Goal: Transaction & Acquisition: Purchase product/service

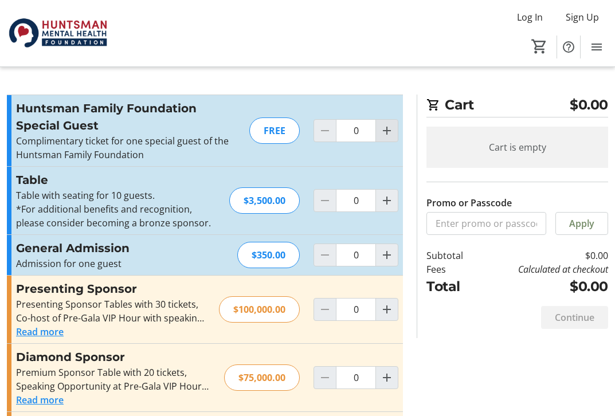
click at [383, 131] on mat-icon "Increment by one" at bounding box center [387, 131] width 14 height 14
type input "1"
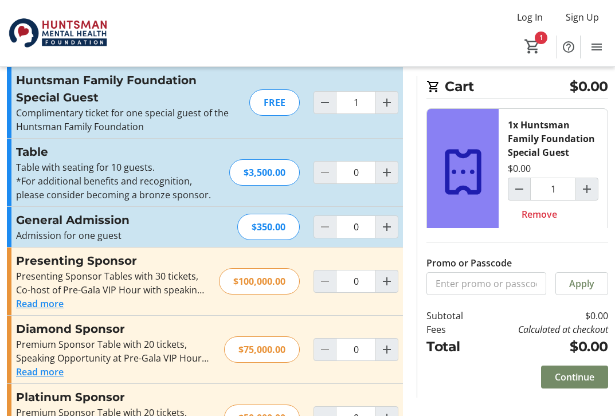
scroll to position [40, 0]
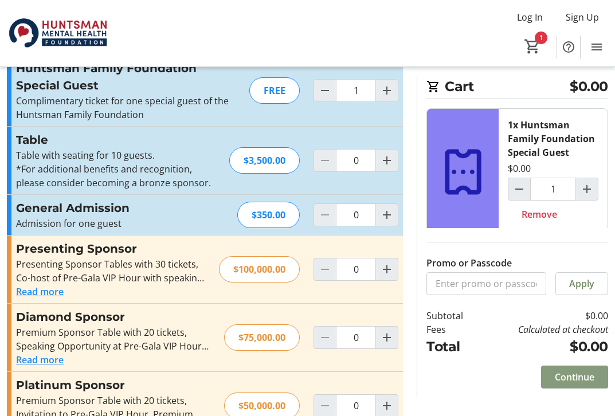
click at [573, 374] on span "Continue" at bounding box center [575, 377] width 40 height 14
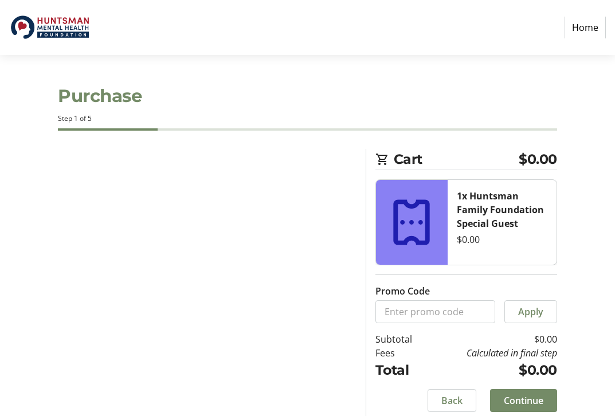
select select "US"
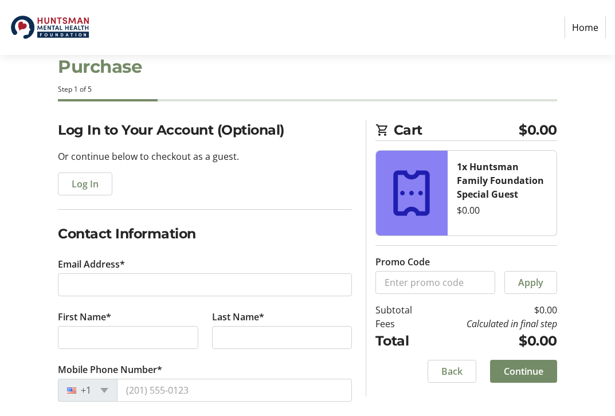
scroll to position [40, 0]
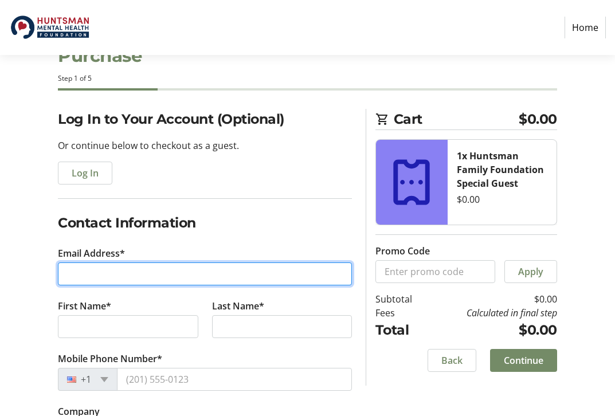
click at [176, 282] on input "Email Address*" at bounding box center [205, 273] width 294 height 23
type input "[PERSON_NAME][EMAIL_ADDRESS][DOMAIN_NAME]"
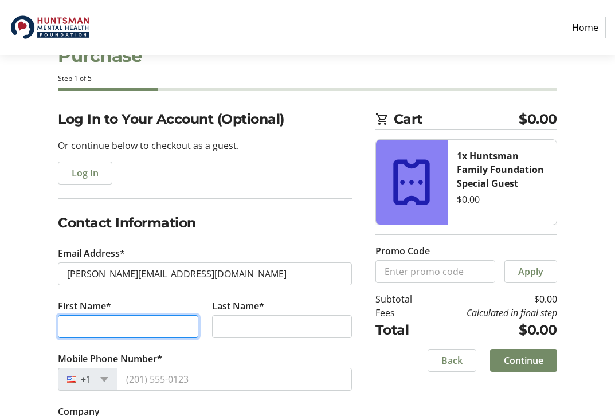
type input "[PERSON_NAME]"
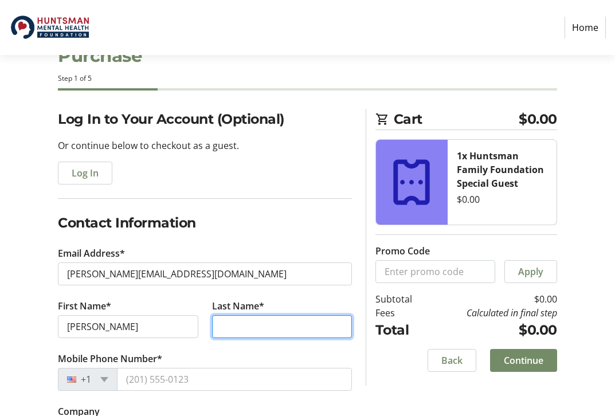
type input "[PERSON_NAME]"
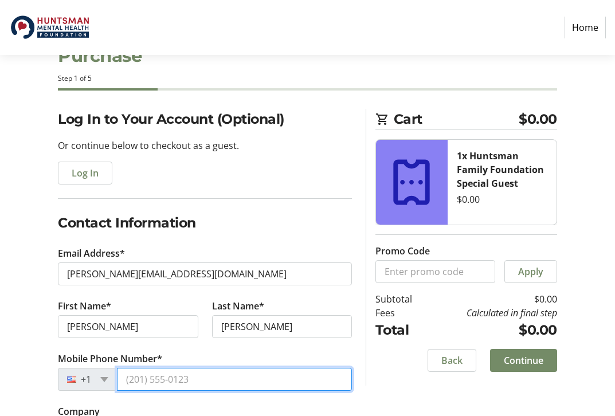
type input "[PHONE_NUMBER]"
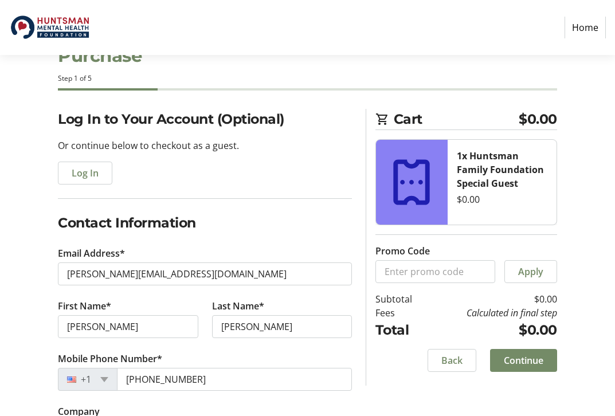
type input "PO Box 9811"
type input "[GEOGRAPHIC_DATA]"
select select "UT"
type input "84109"
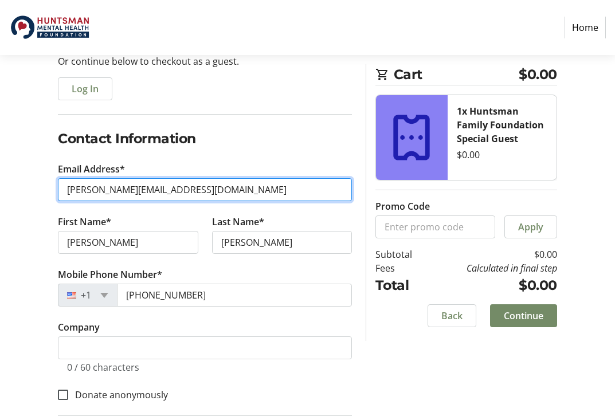
scroll to position [147, 0]
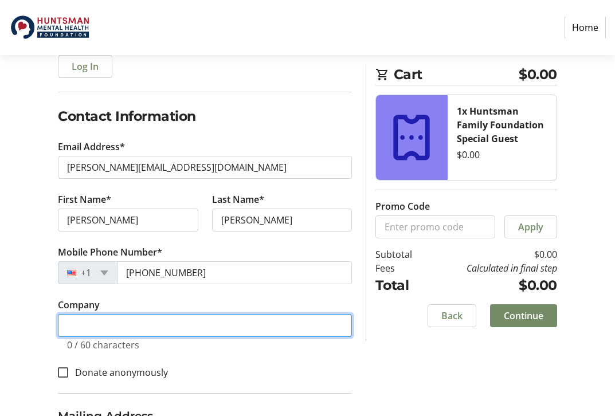
click at [195, 327] on input "Company" at bounding box center [205, 325] width 294 height 23
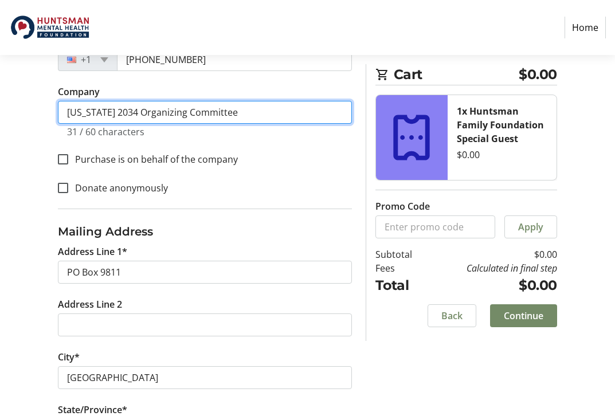
scroll to position [359, 0]
type input "[US_STATE] 2034 Organizing Committee"
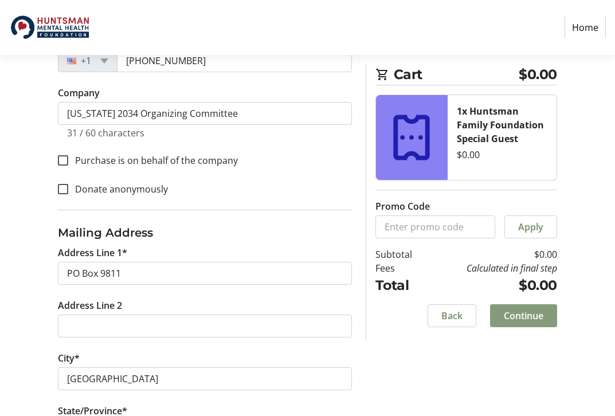
click at [532, 311] on span "Continue" at bounding box center [524, 316] width 40 height 14
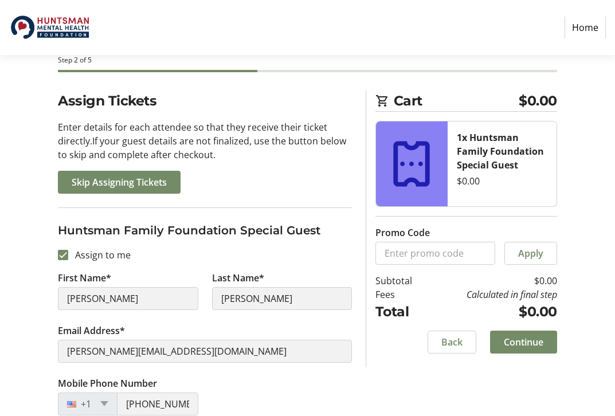
scroll to position [124, 0]
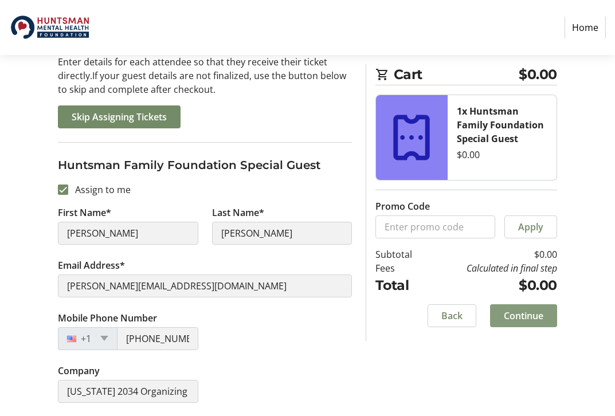
click at [527, 311] on span "Continue" at bounding box center [524, 316] width 40 height 14
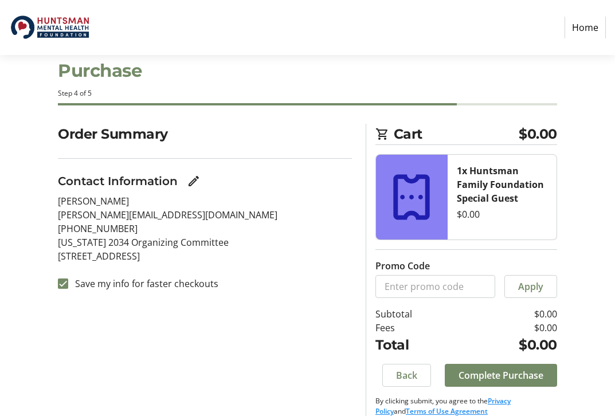
scroll to position [29, 0]
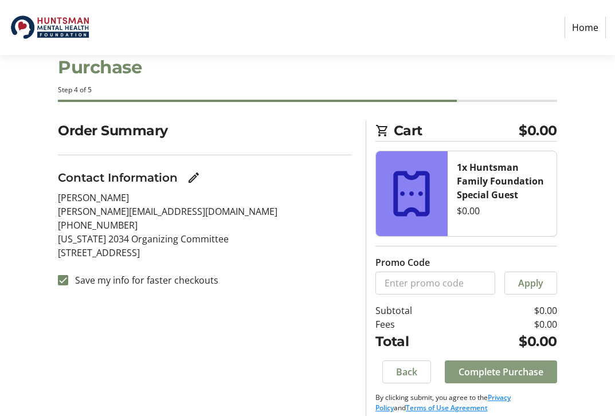
click at [488, 371] on span "Complete Purchase" at bounding box center [500, 372] width 85 height 14
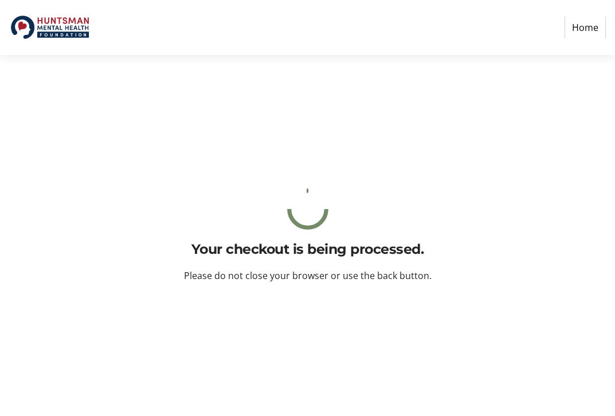
scroll to position [0, 0]
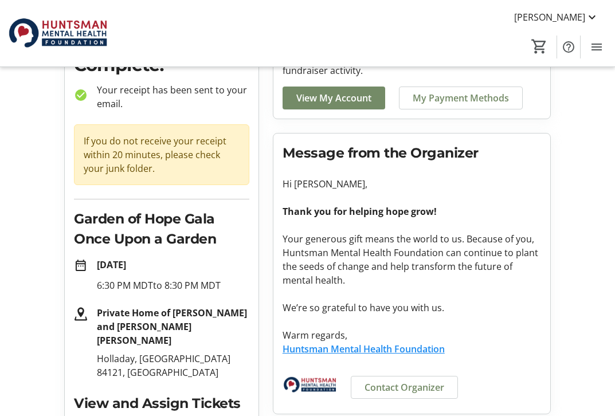
scroll to position [85, 0]
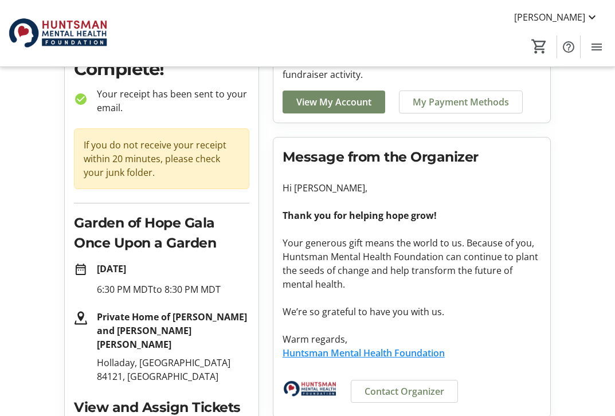
click at [81, 272] on mat-icon "date_range" at bounding box center [81, 270] width 14 height 14
